Goal: Information Seeking & Learning: Learn about a topic

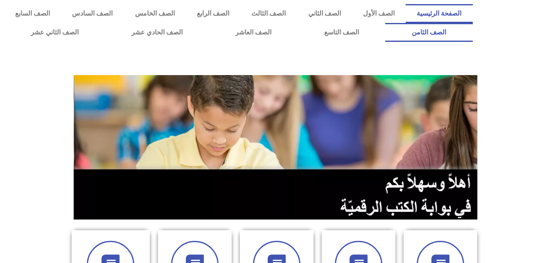
click at [385, 23] on link "الصف الثامن" at bounding box center [428, 32] width 87 height 19
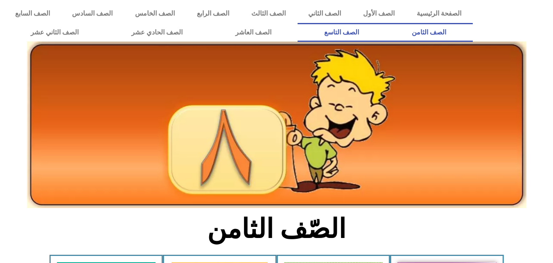
click at [298, 23] on link "الصف التاسع" at bounding box center [342, 32] width 88 height 19
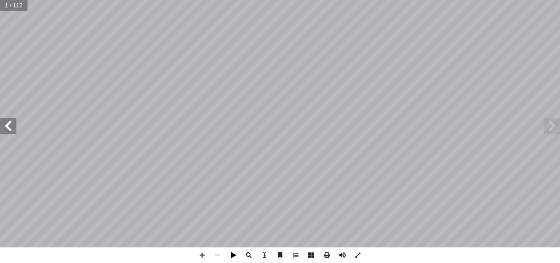
click at [233, 253] on span at bounding box center [233, 255] width 16 height 16
click at [235, 254] on span at bounding box center [233, 255] width 16 height 16
click at [345, 256] on span at bounding box center [342, 255] width 16 height 16
click at [310, 252] on span at bounding box center [311, 255] width 16 height 16
click at [309, 253] on span at bounding box center [311, 255] width 16 height 16
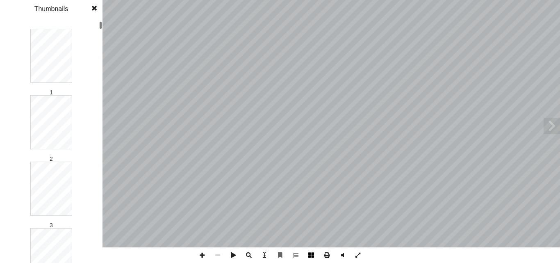
click at [309, 257] on span at bounding box center [311, 255] width 16 height 16
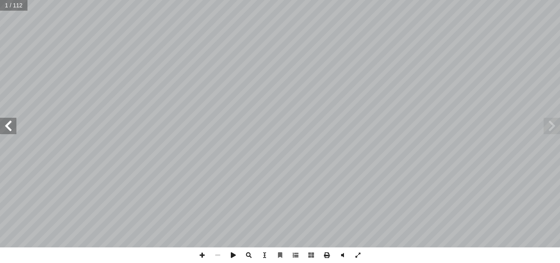
click at [294, 256] on span at bounding box center [296, 255] width 16 height 16
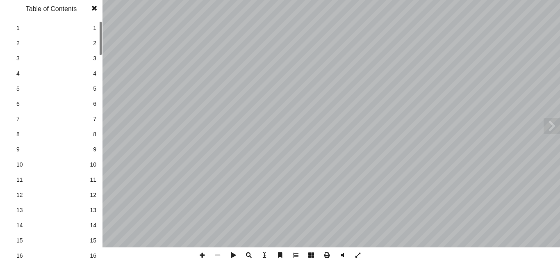
click at [294, 254] on span at bounding box center [296, 255] width 16 height 16
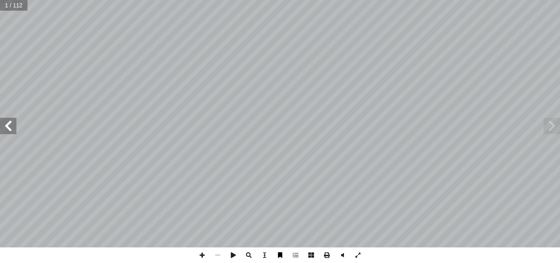
click at [279, 256] on span at bounding box center [280, 255] width 16 height 16
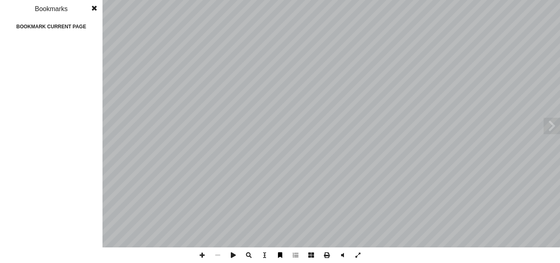
click at [280, 256] on span at bounding box center [280, 255] width 16 height 16
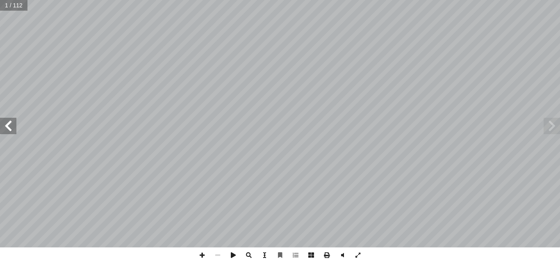
click at [266, 253] on span at bounding box center [264, 255] width 16 height 16
click at [267, 253] on span at bounding box center [264, 255] width 16 height 16
click at [266, 256] on span at bounding box center [264, 255] width 16 height 16
click at [249, 255] on span at bounding box center [249, 255] width 16 height 16
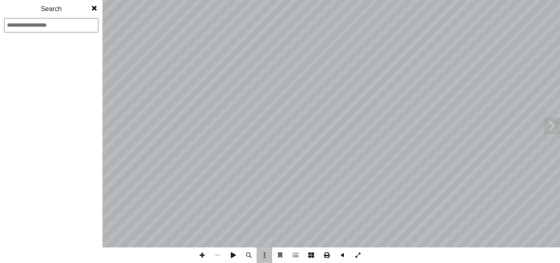
click at [93, 6] on span at bounding box center [94, 8] width 15 height 16
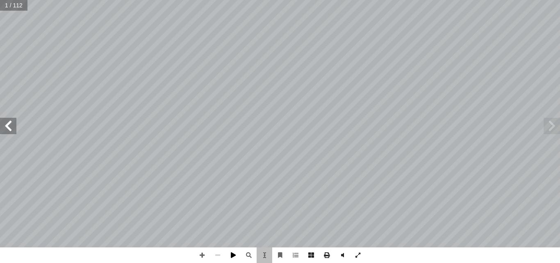
click at [232, 254] on span at bounding box center [233, 255] width 16 height 16
click at [338, 254] on span at bounding box center [342, 255] width 16 height 16
click at [231, 254] on span at bounding box center [233, 255] width 16 height 16
click at [264, 255] on span at bounding box center [264, 255] width 16 height 16
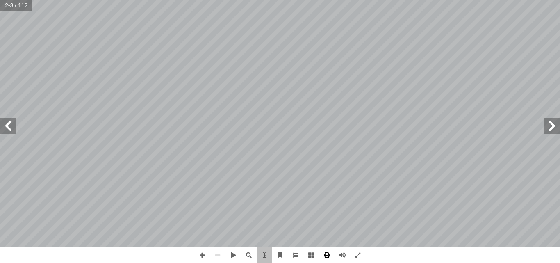
click at [330, 254] on span at bounding box center [327, 255] width 16 height 16
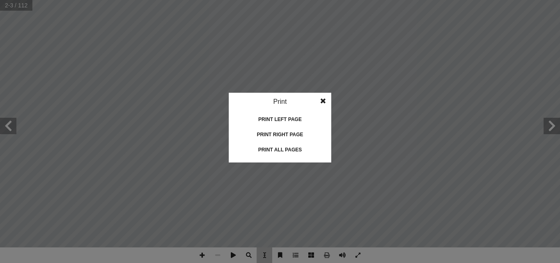
click at [322, 94] on span at bounding box center [322, 101] width 15 height 16
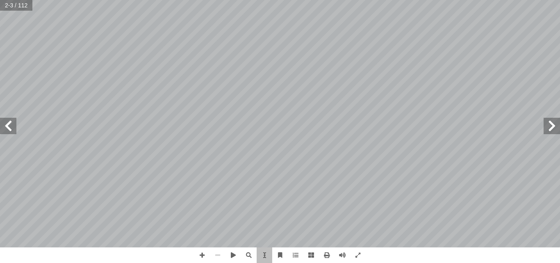
click at [552, 118] on span at bounding box center [551, 126] width 16 height 16
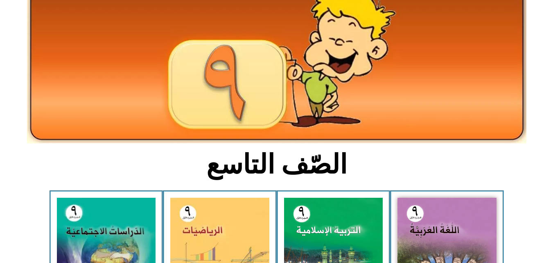
scroll to position [82, 0]
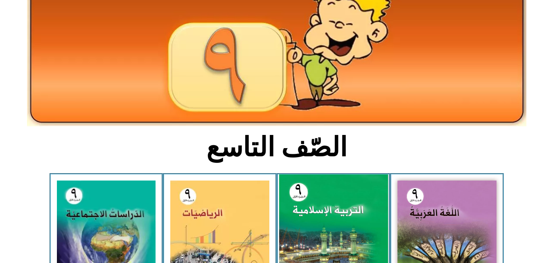
click at [308, 200] on img at bounding box center [333, 241] width 109 height 135
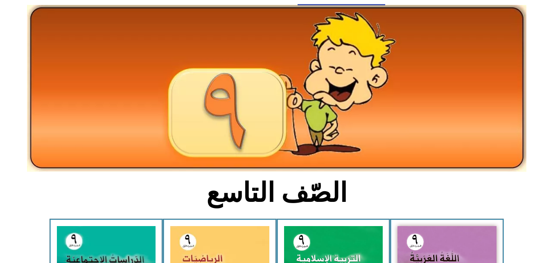
scroll to position [0, 0]
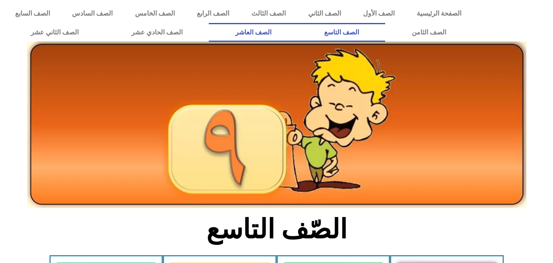
click at [298, 29] on link "الصف العاشر" at bounding box center [253, 32] width 89 height 19
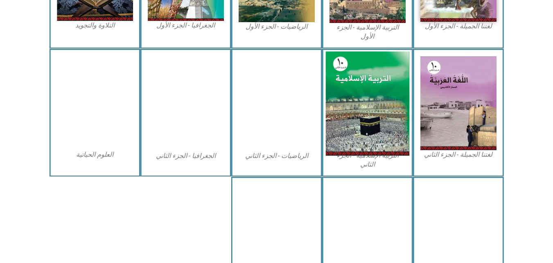
scroll to position [279, 0]
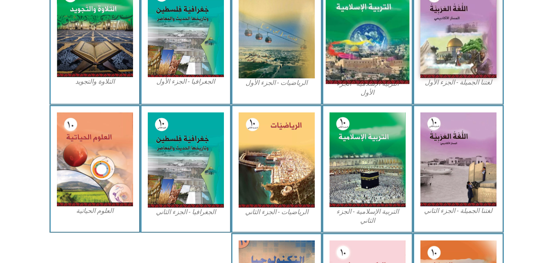
click at [376, 55] on img at bounding box center [368, 32] width 84 height 104
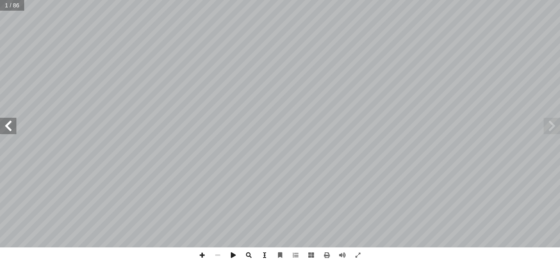
click at [265, 255] on span at bounding box center [264, 255] width 16 height 16
click at [249, 153] on div "ة ّ سلامي إ ربية ال� ّ الت ) ً قا ّ د. جمال زيد الكيلاني (منس . معن ضمرة أ ا د.…" at bounding box center [280, 123] width 172 height 222
click at [310, 85] on div "ة ّ سلامي إ ربية ال� ّ الت ) ً قا ّ د. جمال زيد الكيلاني (منس . معن ضمرة أ ا د.…" at bounding box center [280, 123] width 172 height 222
click at [283, 122] on div "ة ّ سلامي إ ربية ال� ّ الت ) ً قا ّ د. جمال زيد الكيلاني (منس . معن ضمرة أ ا د.…" at bounding box center [280, 123] width 172 height 222
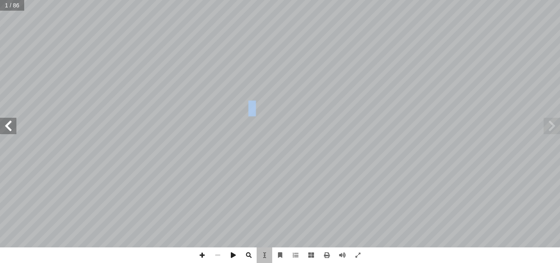
click at [283, 122] on div "ة ّ سلامي إ ربية ال� ّ الت ) ً قا ّ د. جمال زيد الكيلاني (منس . معن ضمرة أ ا د.…" at bounding box center [280, 123] width 172 height 222
click at [265, 252] on span at bounding box center [264, 255] width 16 height 16
click at [264, 256] on span at bounding box center [264, 255] width 16 height 16
click at [10, 125] on span at bounding box center [8, 126] width 16 height 16
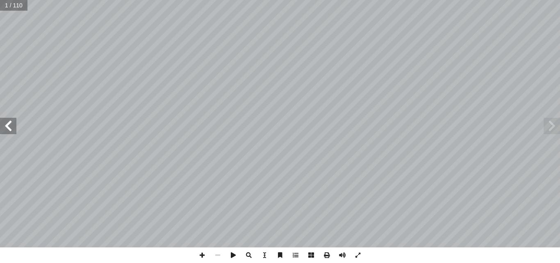
click at [0, 120] on span at bounding box center [8, 126] width 16 height 16
click at [11, 127] on span at bounding box center [8, 126] width 16 height 16
